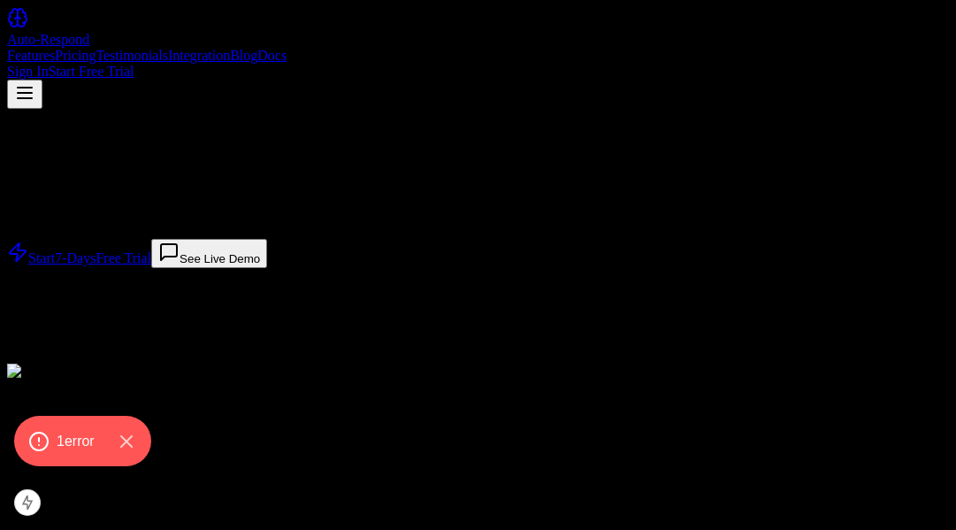
click at [95, 48] on link "Pricing" at bounding box center [75, 55] width 41 height 15
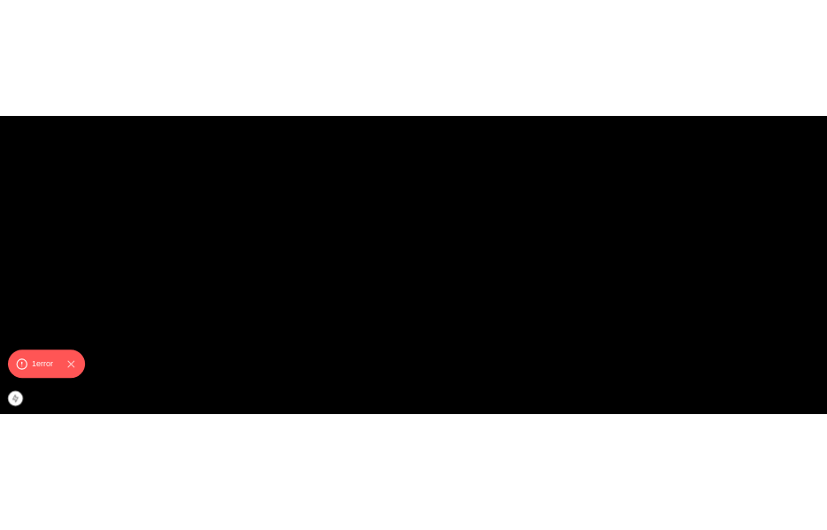
scroll to position [4421, 0]
